Goal: Information Seeking & Learning: Learn about a topic

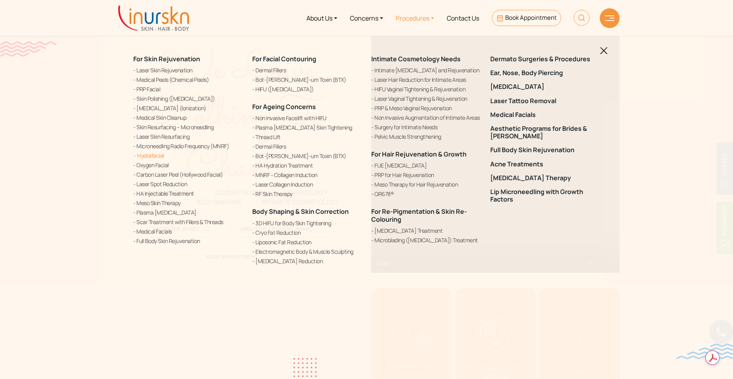
click at [157, 155] on link "Hydrafacial" at bounding box center [187, 155] width 109 height 8
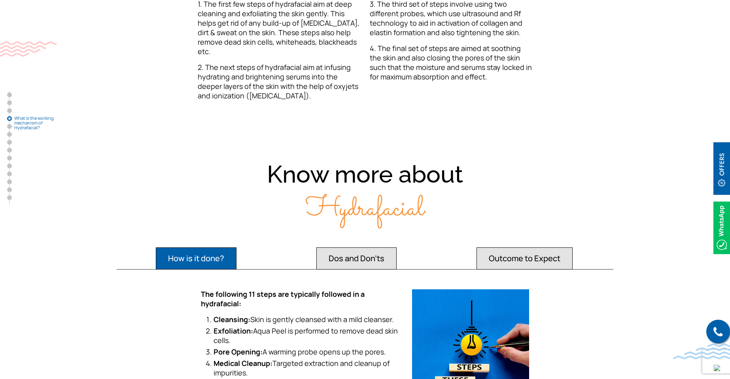
scroll to position [1304, 0]
click at [346, 251] on button "Dos and Don'ts" at bounding box center [356, 258] width 80 height 22
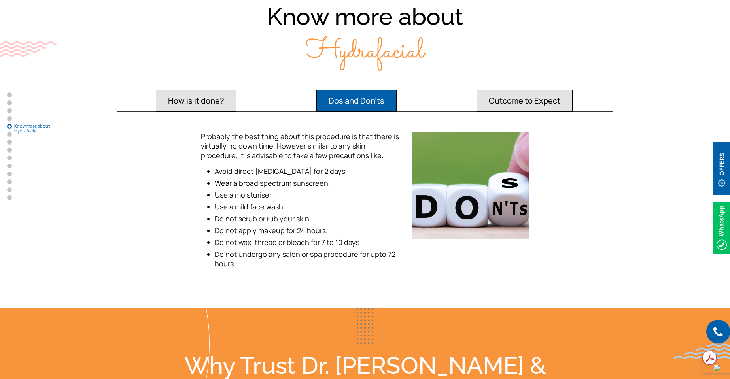
scroll to position [1462, 0]
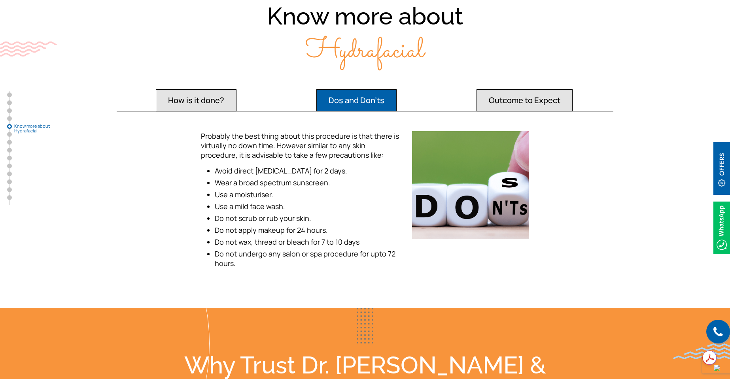
click at [528, 95] on button "Outcome to Expect" at bounding box center [524, 100] width 96 height 22
